Goal: Task Accomplishment & Management: Complete application form

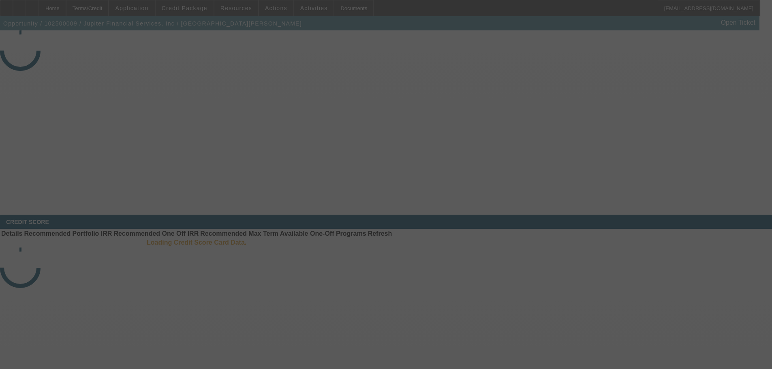
select select "0"
select select "2"
select select "0"
select select "6"
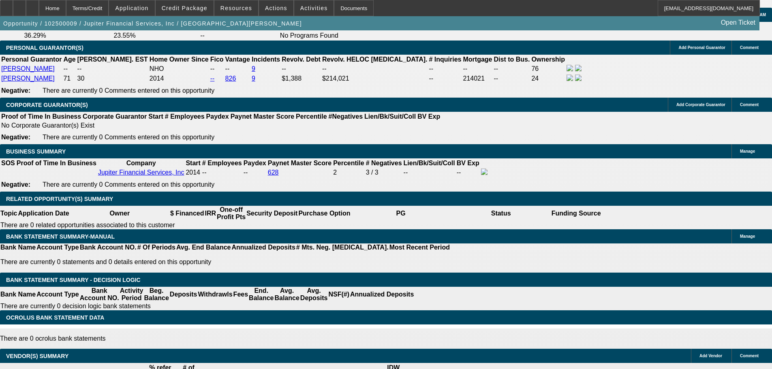
scroll to position [1379, 0]
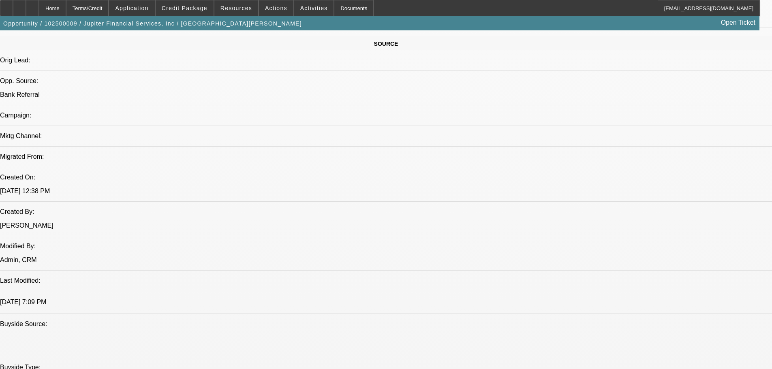
scroll to position [324, 0]
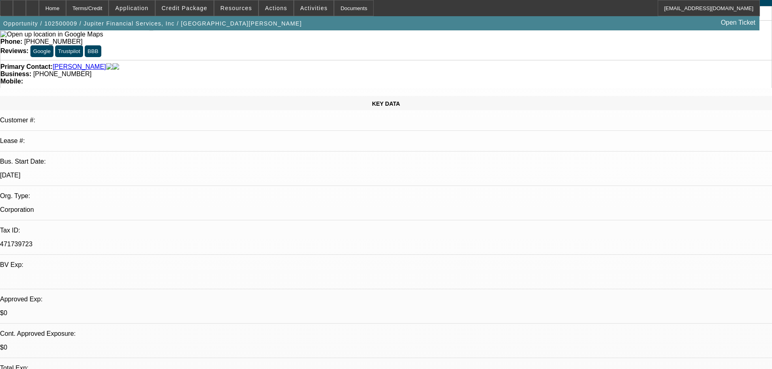
scroll to position [0, 0]
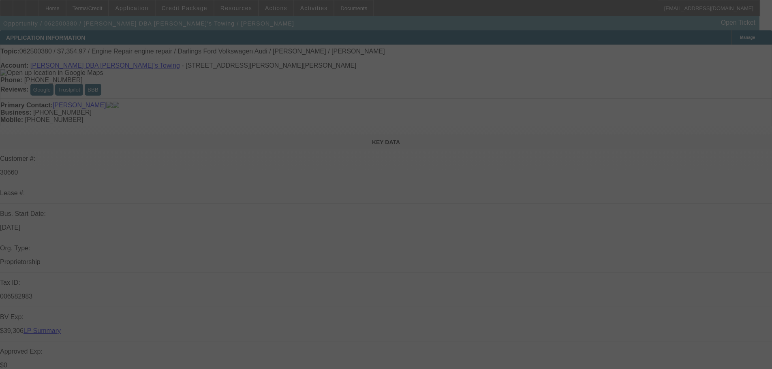
select select "0"
select select "2"
select select "0"
select select "6"
select select "0"
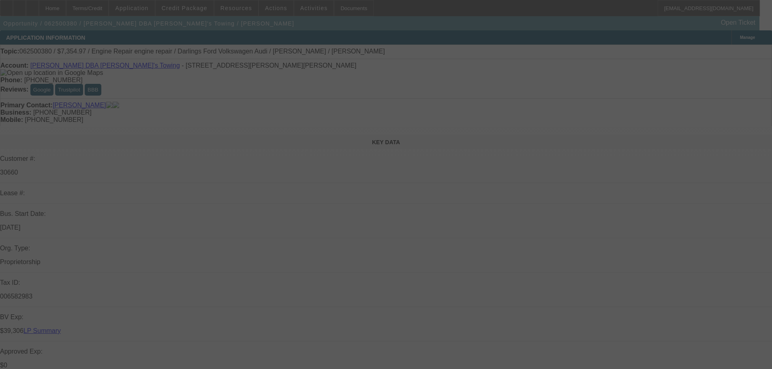
select select "2"
select select "0"
select select "6"
select select "0"
select select "2"
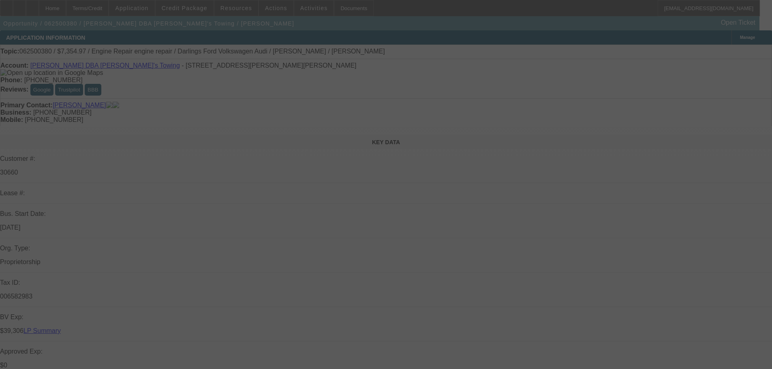
select select "2"
select select "0"
select select "6"
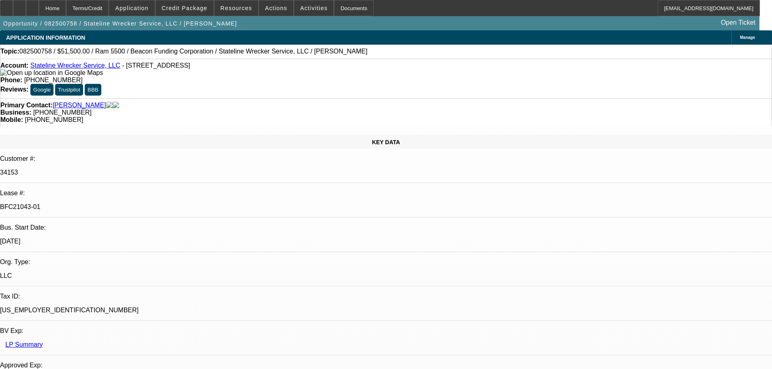
select select "0"
select select "2"
select select "0.1"
select select "4"
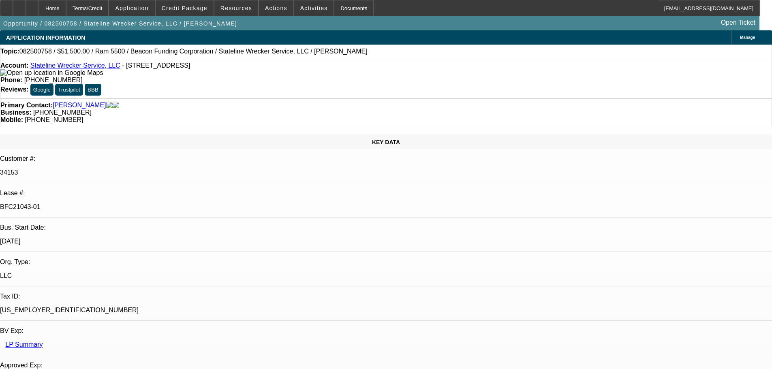
select select "0"
select select "2"
select select "0.1"
select select "4"
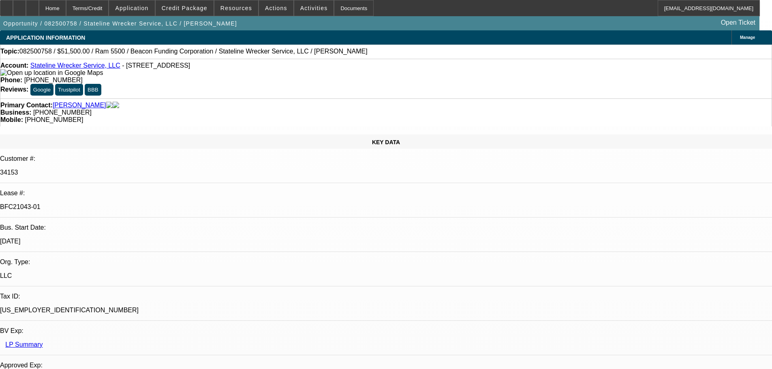
select select "0"
select select "2"
select select "0.1"
select select "4"
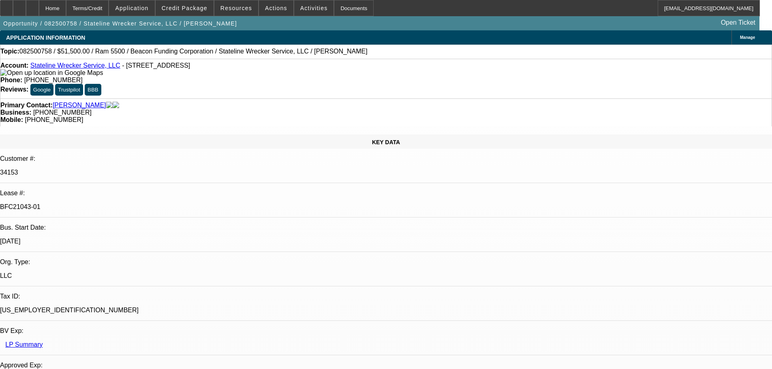
select select "0"
select select "2"
select select "0.1"
select select "4"
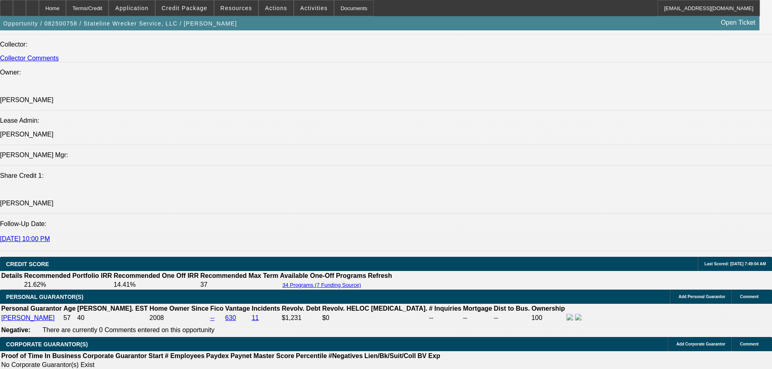
scroll to position [973, 0]
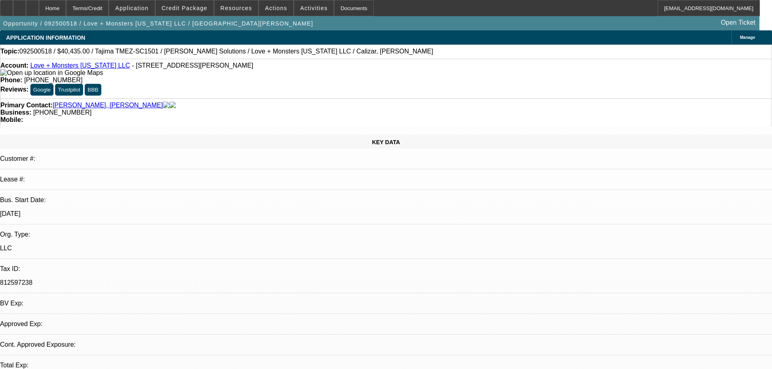
select select "0"
select select "2"
select select "0.1"
select select "4"
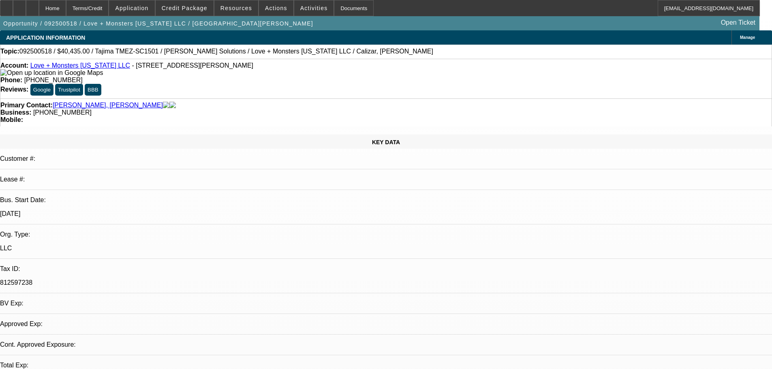
select select "0"
select select "2"
select select "0"
select select "6"
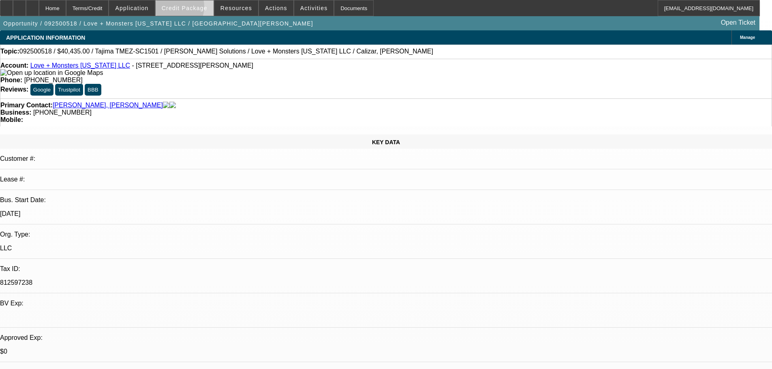
click at [184, 9] on span "Credit Package" at bounding box center [185, 8] width 46 height 6
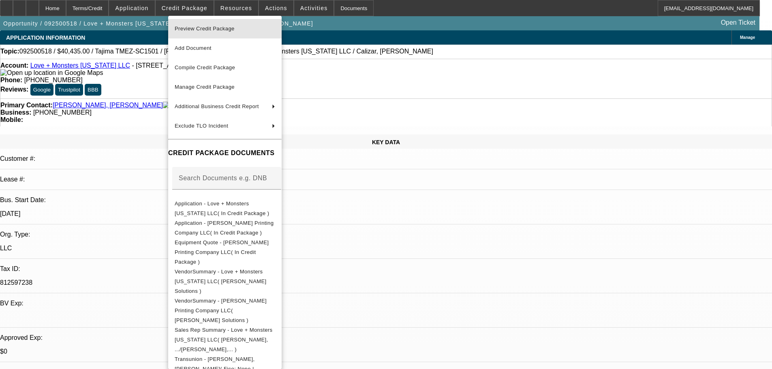
click at [193, 28] on span "Preview Credit Package" at bounding box center [205, 29] width 60 height 6
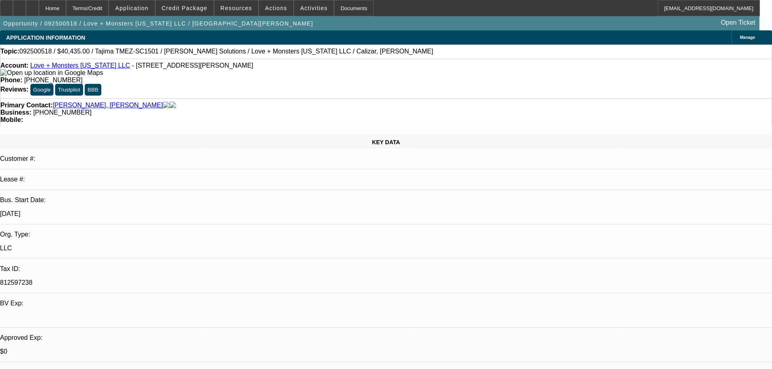
scroll to position [143, 0]
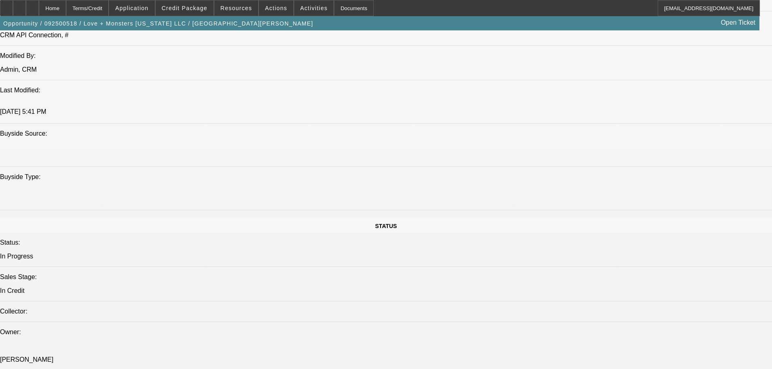
scroll to position [62, 0]
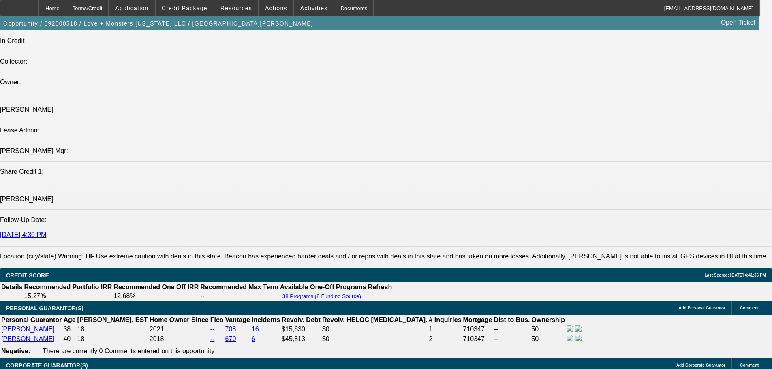
scroll to position [979, 0]
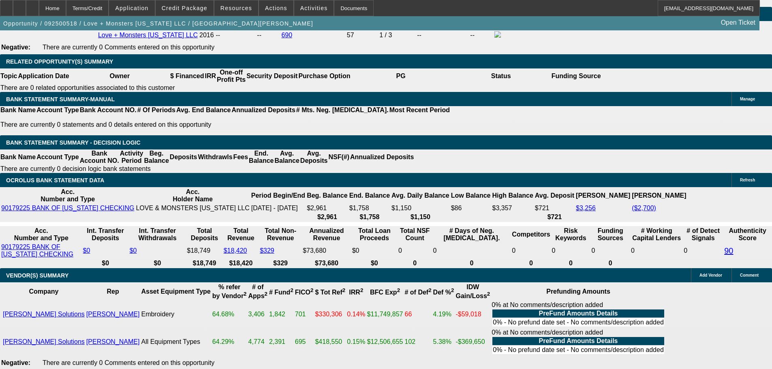
scroll to position [1460, 0]
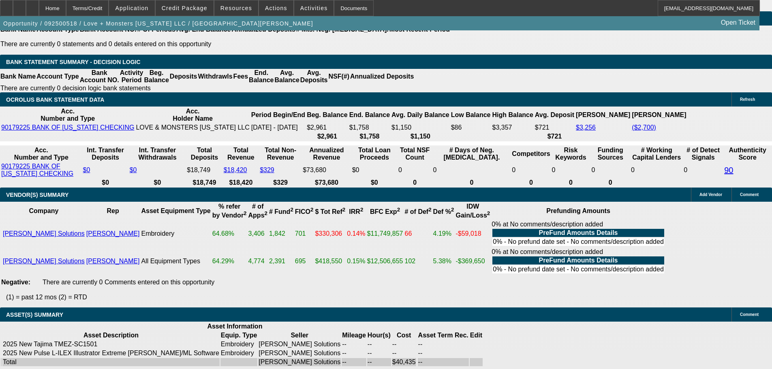
select select "4"
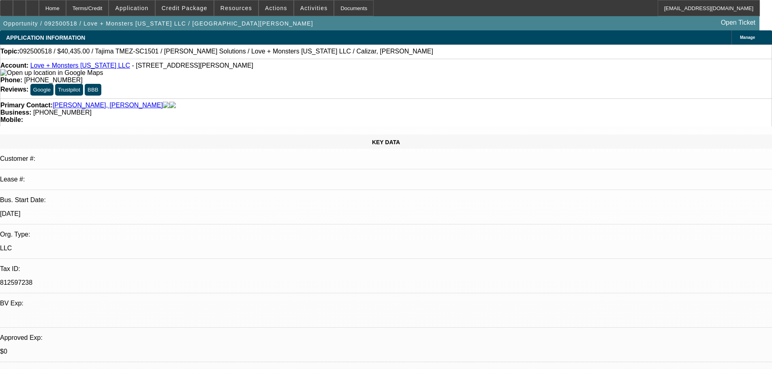
type textarea "GIVEN NUMEROUS NEGATINES INCLUDING WEAK BANKS, LOW BALANCES , POOR PERSONAL CRE…"
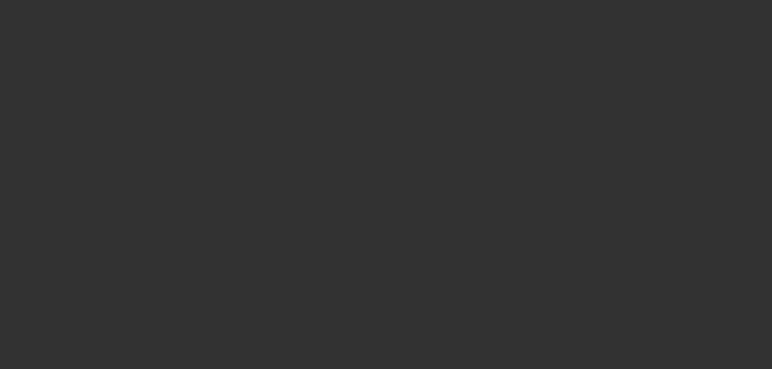
select select "0"
select select "2"
select select "0.1"
select select "4"
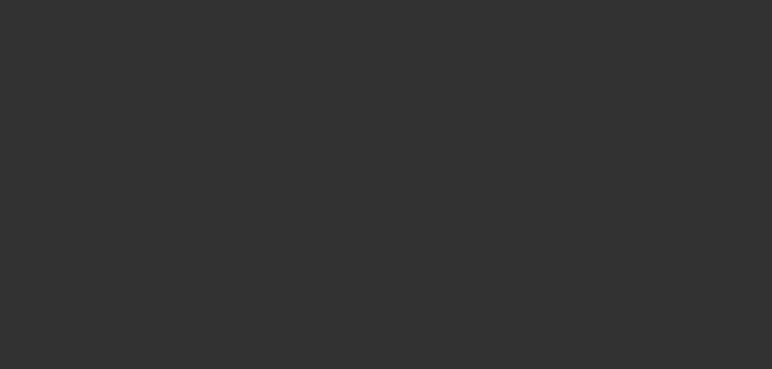
select select "0"
select select "2"
select select "0"
select select "6"
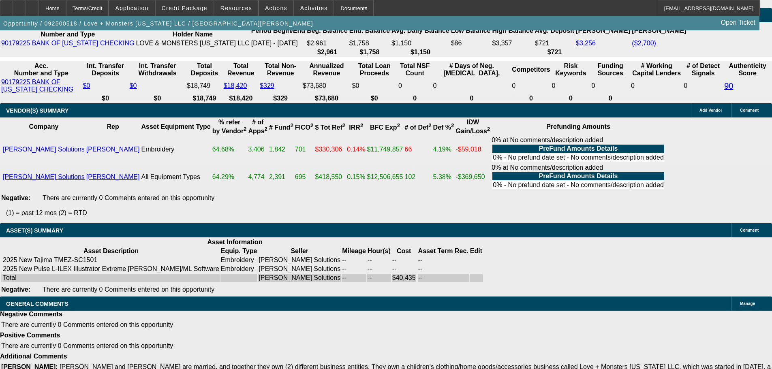
scroll to position [1547, 0]
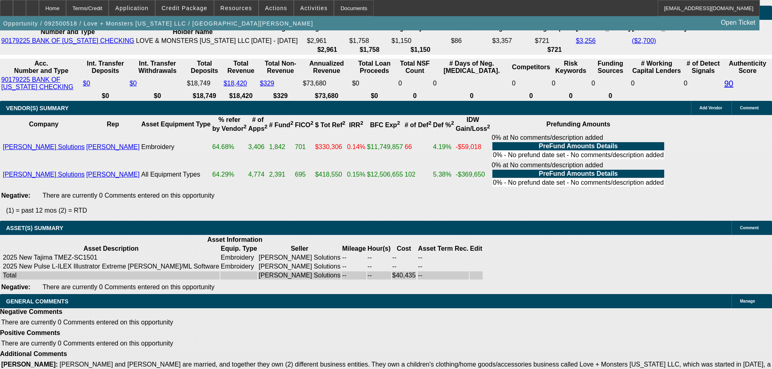
select select "4"
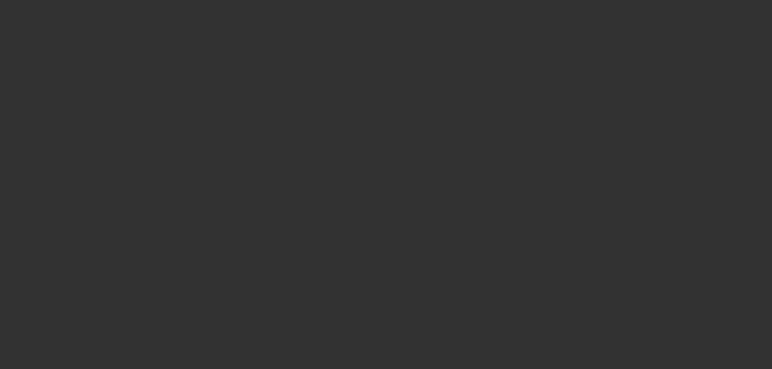
scroll to position [0, 0]
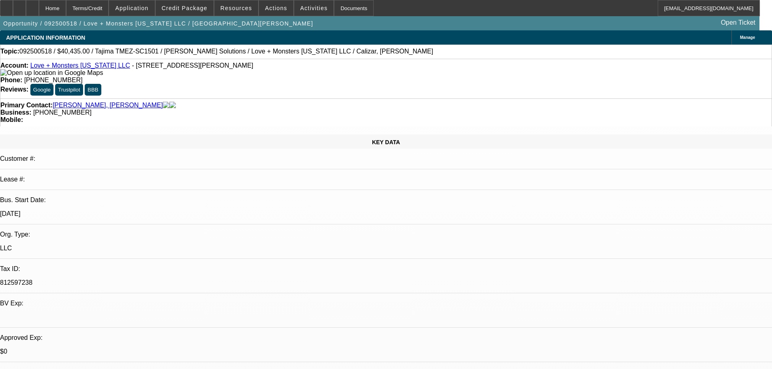
select select "0"
select select "2"
select select "0.1"
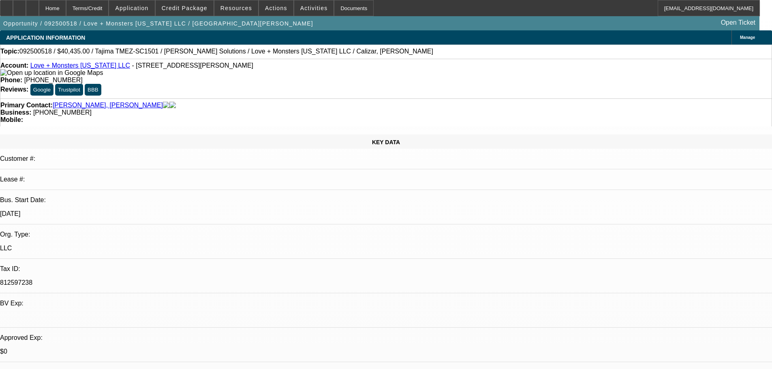
select select "4"
select select "0"
select select "2"
select select "0"
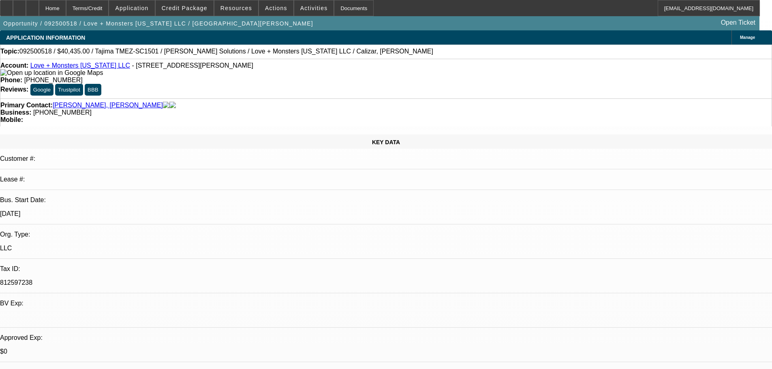
select select "6"
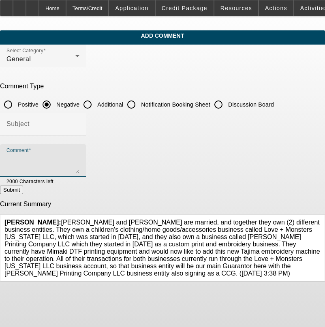
click at [67, 157] on textarea "Comment" at bounding box center [42, 163] width 73 height 19
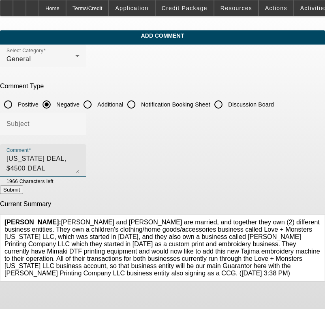
click at [79, 161] on textarea "[US_STATE] DEAL, $4500 DEAL SHIPPING," at bounding box center [42, 163] width 73 height 19
click at [79, 157] on textarea "[US_STATE] DEAL, $4500 DEAL SHIPPING, [PERSON_NAME] OVERMAXED ON REVOLVING , $1…" at bounding box center [42, 163] width 73 height 19
click at [79, 168] on textarea "[US_STATE] DEAL, $4500 DEAL SHIPPING, [PERSON_NAME] OVERMAXED ON REVOLVING , $1…" at bounding box center [42, 163] width 73 height 19
click at [79, 170] on textarea "[US_STATE] DEAL, $4500 DEAL SHIPPING, [PERSON_NAME] OVERMAXED ON REVOLVING , $1…" at bounding box center [42, 163] width 73 height 19
click at [79, 165] on textarea "[US_STATE] DEAL, $4500 DEAL SHIPPING, [PERSON_NAME] OVERMAXED ON REVOLVING , $1…" at bounding box center [42, 163] width 73 height 19
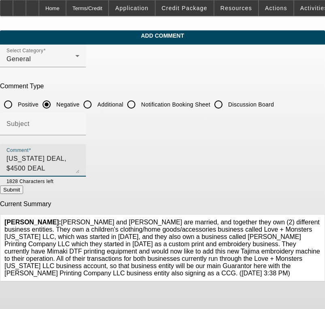
click at [79, 168] on textarea "[US_STATE] DEAL, $4500 DEAL SHIPPING, [PERSON_NAME] OVERMAXED ON REVOLVING , $1…" at bounding box center [42, 163] width 73 height 19
click at [54, 164] on textarea "[US_STATE] DEAL, $4500 DEAL SHIPPING, [PERSON_NAME] OVERMAXED ON REVOLVING , $1…" at bounding box center [42, 163] width 73 height 19
click at [79, 167] on textarea "[US_STATE] DEAL, $4500 DEAL SHIPPING, [PERSON_NAME] OVERMAXED ON REVOLVING , $1…" at bounding box center [42, 163] width 73 height 19
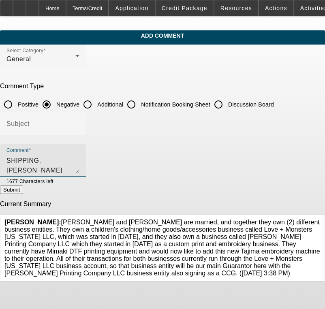
type textarea "[US_STATE] DEAL, $4500 DEAL SHIPPING, [PERSON_NAME] OVERMAXED ON REVOLVING , $1…"
click at [23, 193] on button "Submit" at bounding box center [11, 190] width 23 height 9
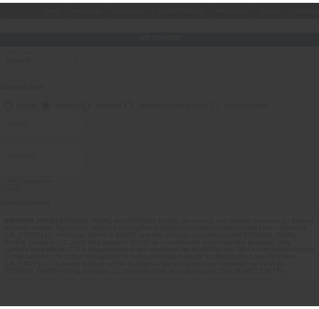
scroll to position [0, 0]
